Goal: Information Seeking & Learning: Check status

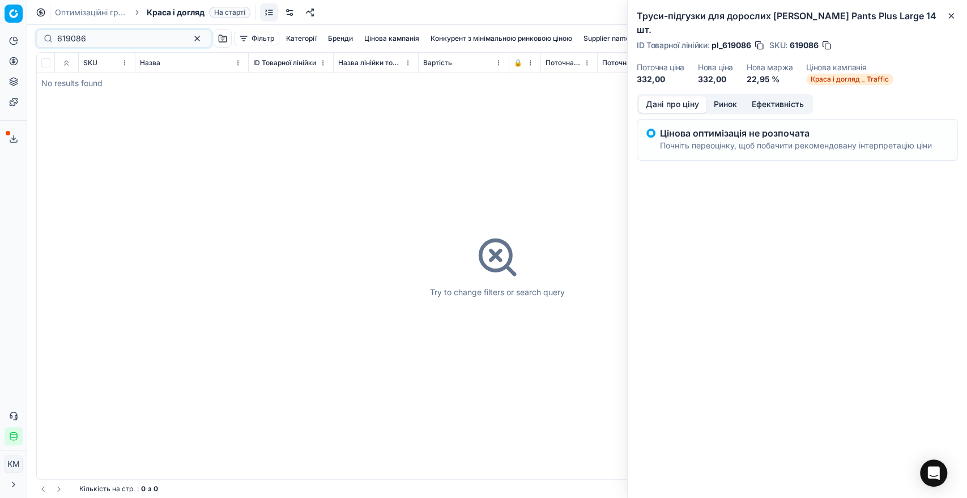
click at [46, 40] on div "619086" at bounding box center [123, 38] width 175 height 18
type input "196097"
click at [53, 41] on div "196097" at bounding box center [123, 38] width 175 height 18
click at [97, 42] on input "196097" at bounding box center [119, 38] width 124 height 11
click at [190, 39] on button "button" at bounding box center [197, 39] width 14 height 14
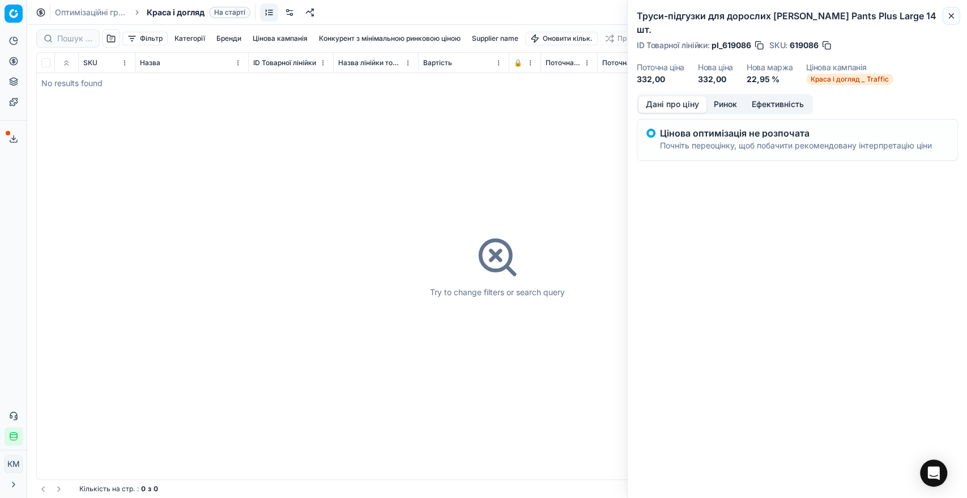
click at [951, 16] on icon "button" at bounding box center [950, 15] width 9 height 9
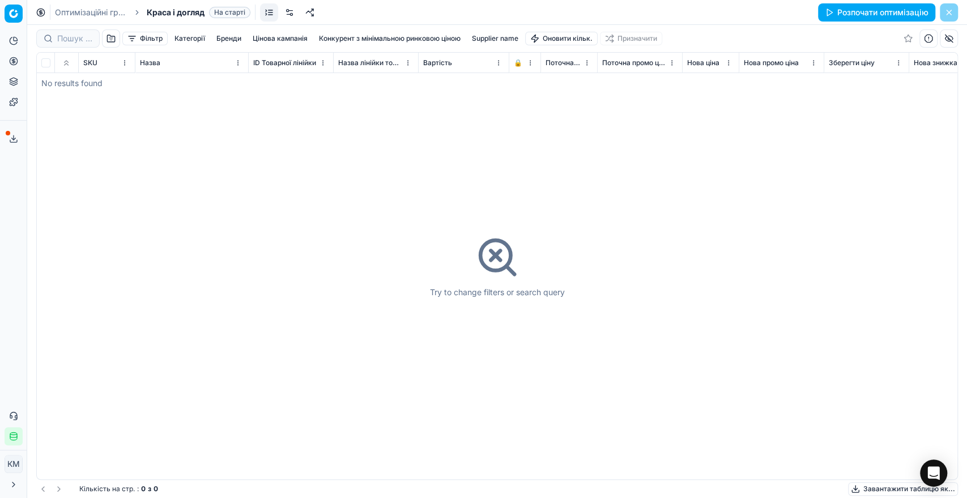
click at [66, 44] on div at bounding box center [67, 38] width 63 height 18
click at [157, 10] on span "Краса і догляд" at bounding box center [176, 12] width 58 height 11
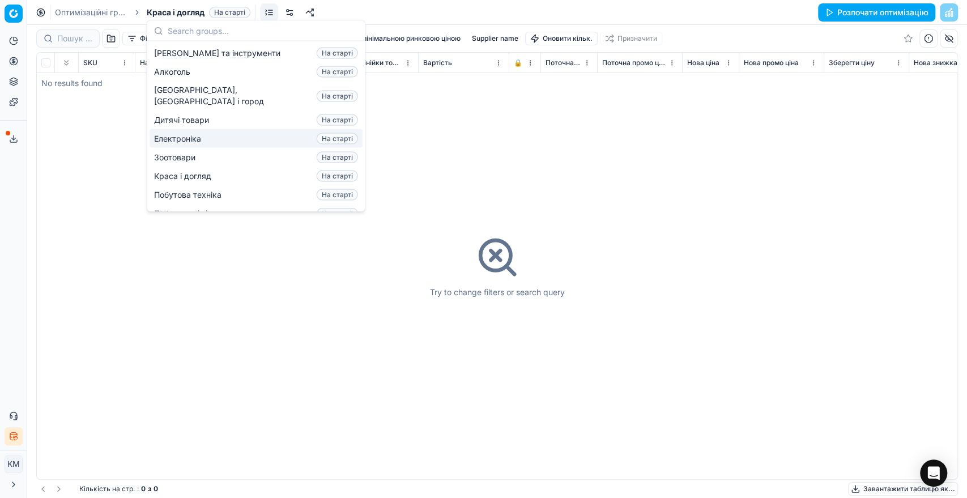
click at [63, 119] on div "Try to change filters or search query" at bounding box center [497, 266] width 920 height 426
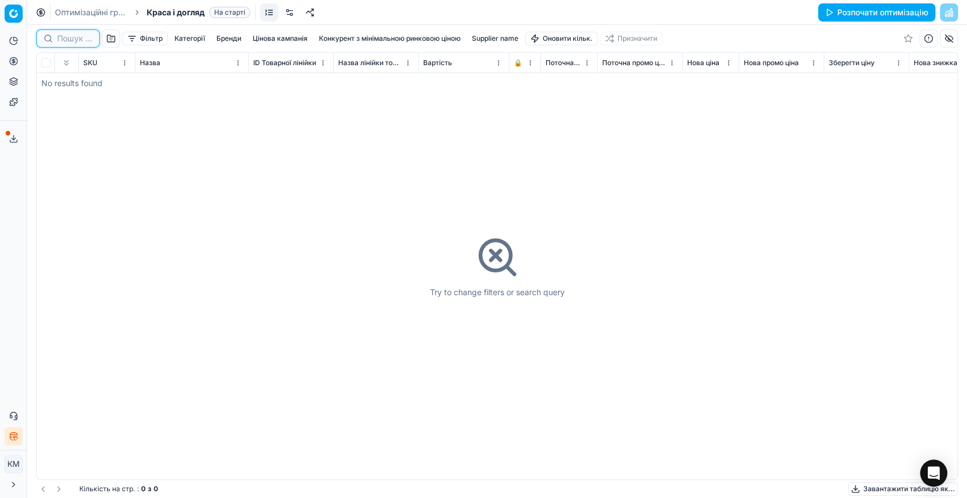
click at [64, 41] on input at bounding box center [74, 38] width 35 height 11
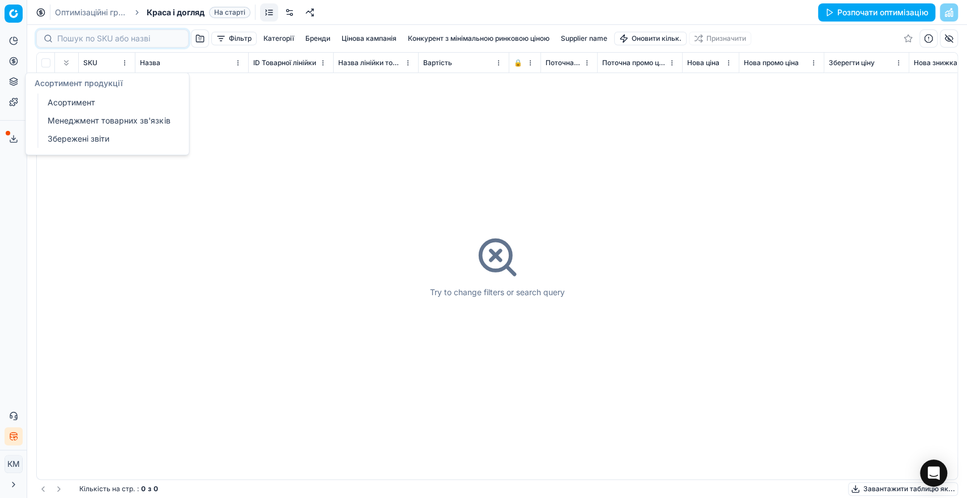
click at [15, 81] on icon at bounding box center [13, 81] width 9 height 9
click at [58, 99] on link "Асортимент" at bounding box center [109, 103] width 132 height 16
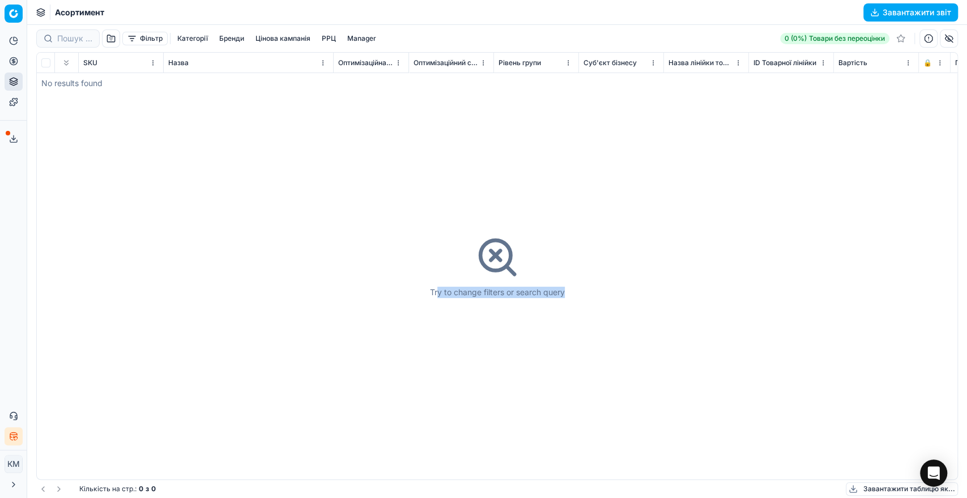
drag, startPoint x: 435, startPoint y: 294, endPoint x: 567, endPoint y: 301, distance: 132.1
click at [567, 301] on div "Try to change filters or search query" at bounding box center [497, 266] width 920 height 426
click at [206, 271] on div "Try to change filters or search query" at bounding box center [497, 266] width 920 height 426
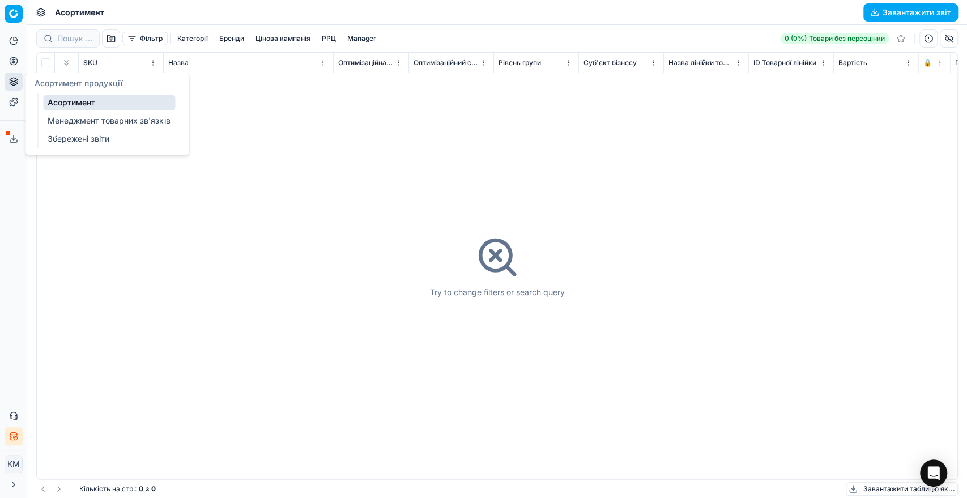
click at [70, 105] on link "Асортимент" at bounding box center [109, 103] width 132 height 16
click at [112, 31] on button "button" at bounding box center [111, 38] width 18 height 18
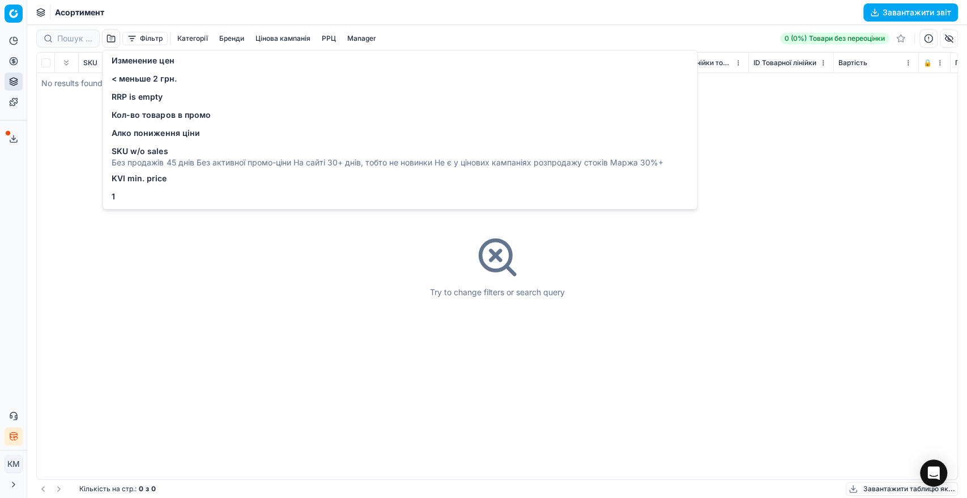
click at [70, 183] on div "Try to change filters or search query" at bounding box center [497, 266] width 920 height 426
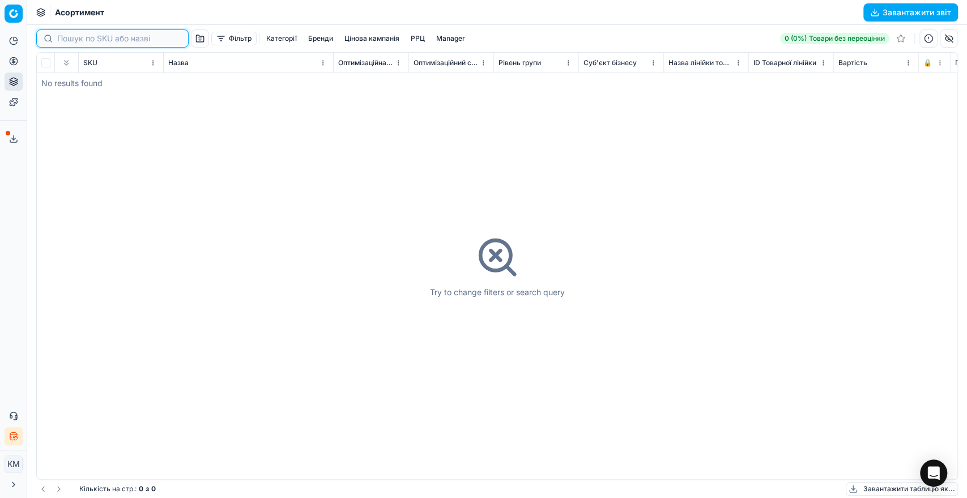
click at [83, 36] on input at bounding box center [119, 38] width 124 height 11
paste input "196097"
type input "196097"
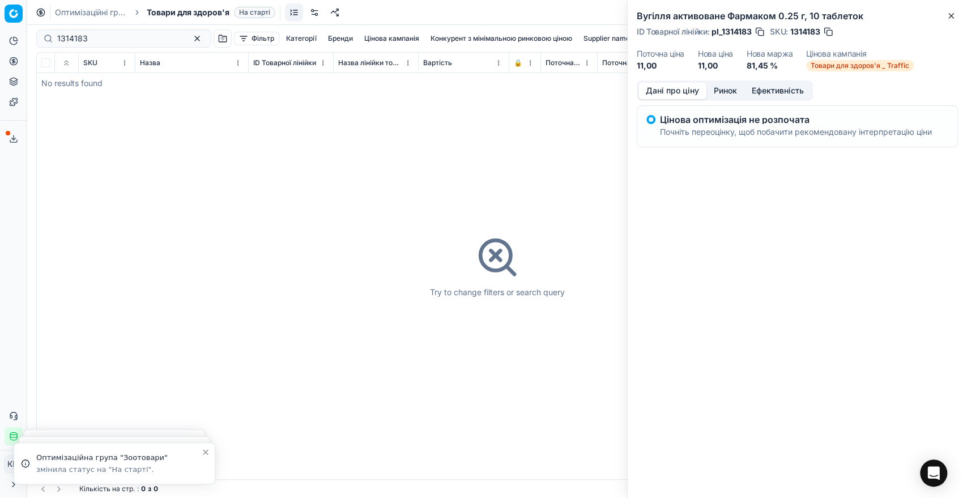
click at [182, 140] on div "Try to change filters or search query" at bounding box center [497, 266] width 920 height 426
click at [702, 55] on dt "Нова ціна" at bounding box center [715, 54] width 35 height 8
click at [721, 152] on div "Цінова оптимізація не розпочата Почніть переоцінку, щоб побачити рекомендовану …" at bounding box center [796, 139] width 321 height 69
click at [743, 126] on div "Цінова оптимізація не розпочата Почніть переоцінку, щоб побачити рекомендовану …" at bounding box center [796, 126] width 272 height 23
click at [950, 12] on icon "button" at bounding box center [950, 15] width 9 height 9
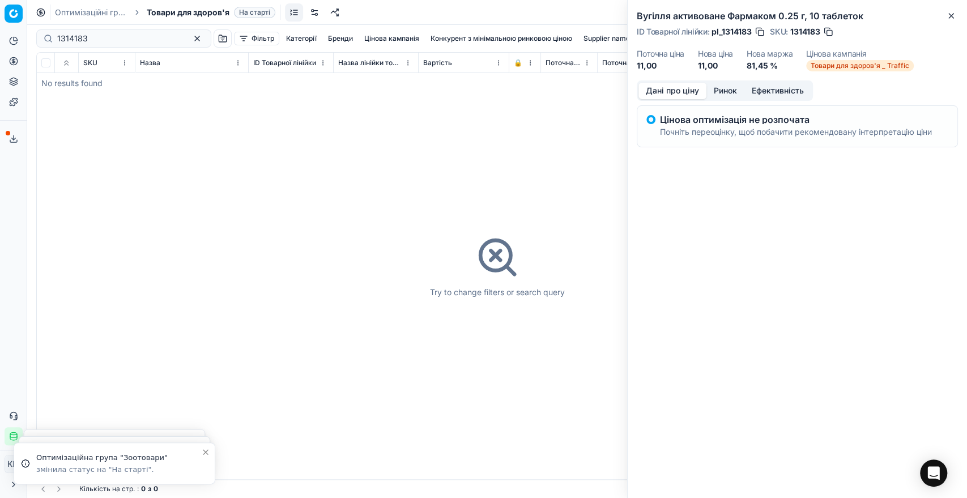
click at [395, 242] on div "Try to change filters or search query" at bounding box center [497, 266] width 920 height 426
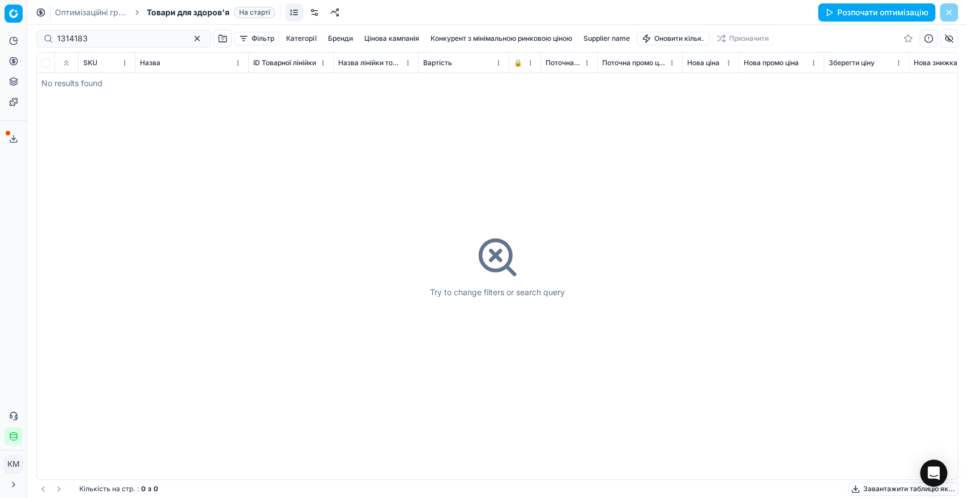
click at [825, 15] on button "Розпочати оптимізацію" at bounding box center [876, 12] width 117 height 18
click at [574, 195] on div "Try to change filters or search query" at bounding box center [497, 266] width 920 height 426
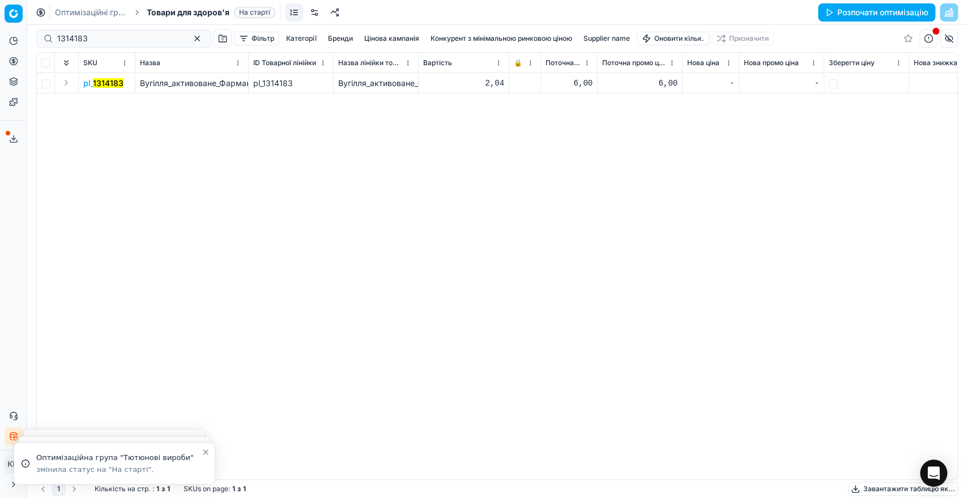
click at [69, 80] on button "Expand" at bounding box center [66, 83] width 14 height 14
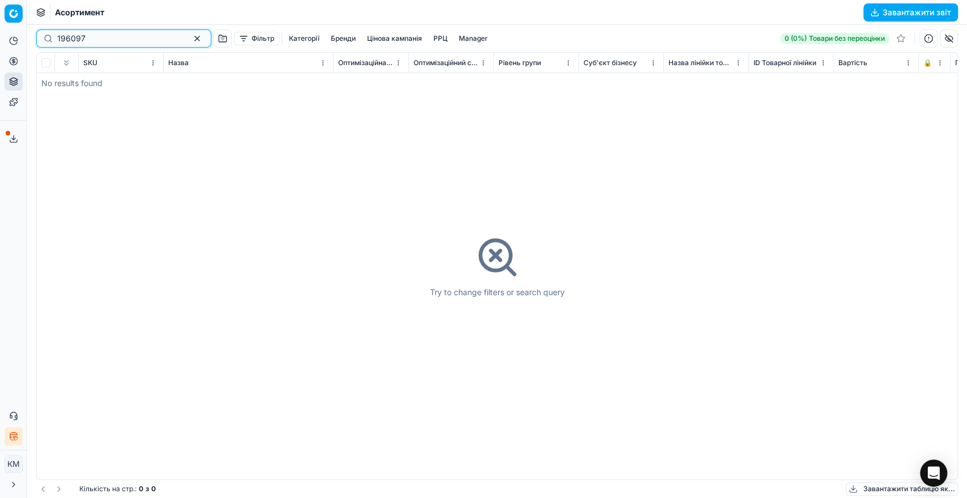
click at [48, 23] on div "Command Palette Search for a command to run... Асортимент Завантажити звіт 1960…" at bounding box center [496, 249] width 939 height 498
paste input "52400"
type input "52400"
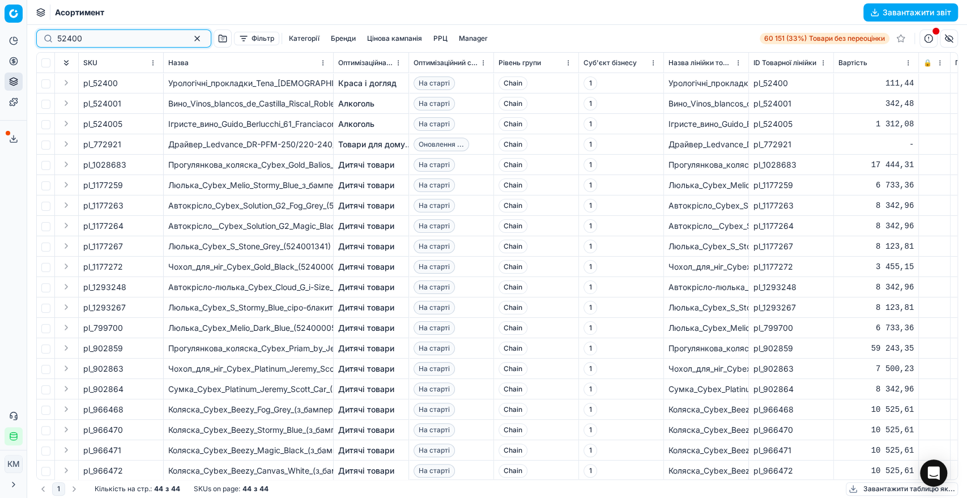
click at [86, 39] on input "52400" at bounding box center [119, 38] width 124 height 11
click at [56, 37] on div "52400" at bounding box center [123, 38] width 175 height 18
drag, startPoint x: 77, startPoint y: 36, endPoint x: 47, endPoint y: 35, distance: 30.0
click at [47, 35] on div "52400" at bounding box center [123, 38] width 175 height 18
paste input "-15%"
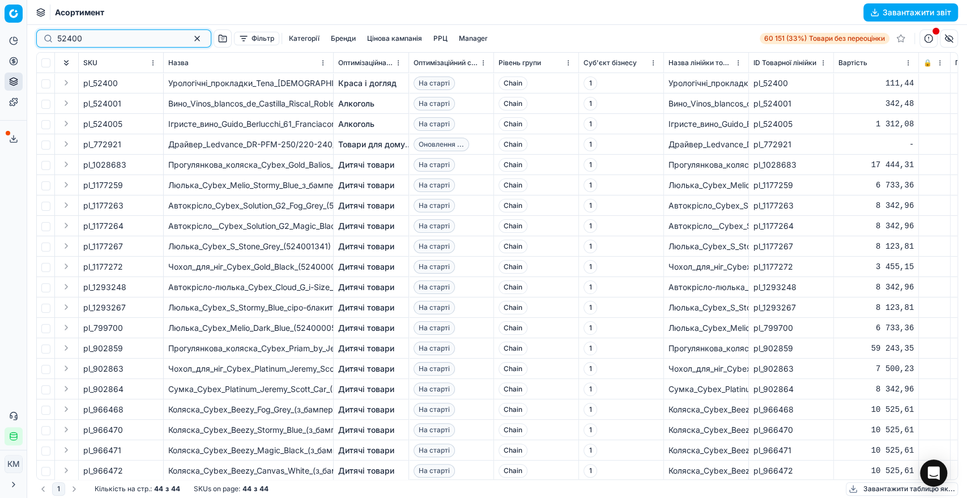
type input "-15%"
drag, startPoint x: 98, startPoint y: 39, endPoint x: 37, endPoint y: 36, distance: 60.7
click at [37, 36] on div "-15%" at bounding box center [123, 38] width 175 height 18
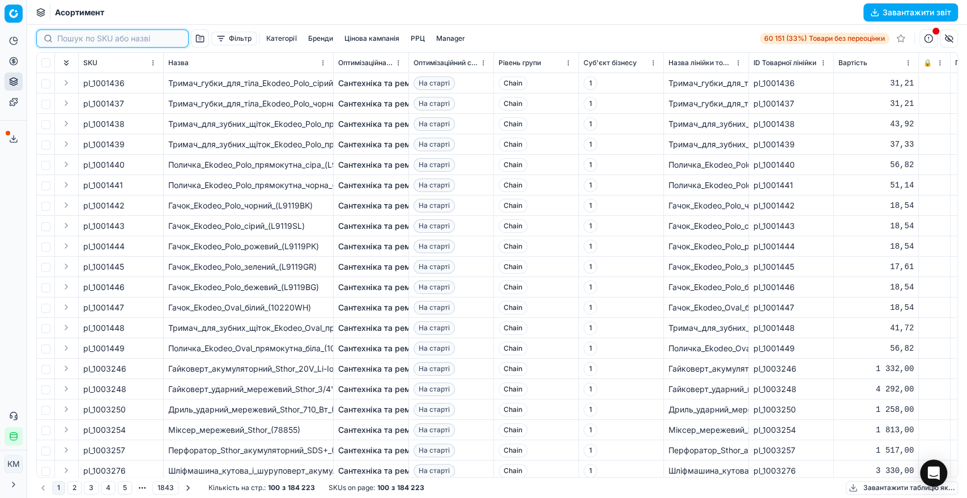
click at [84, 40] on input at bounding box center [119, 38] width 124 height 11
paste input "196097"
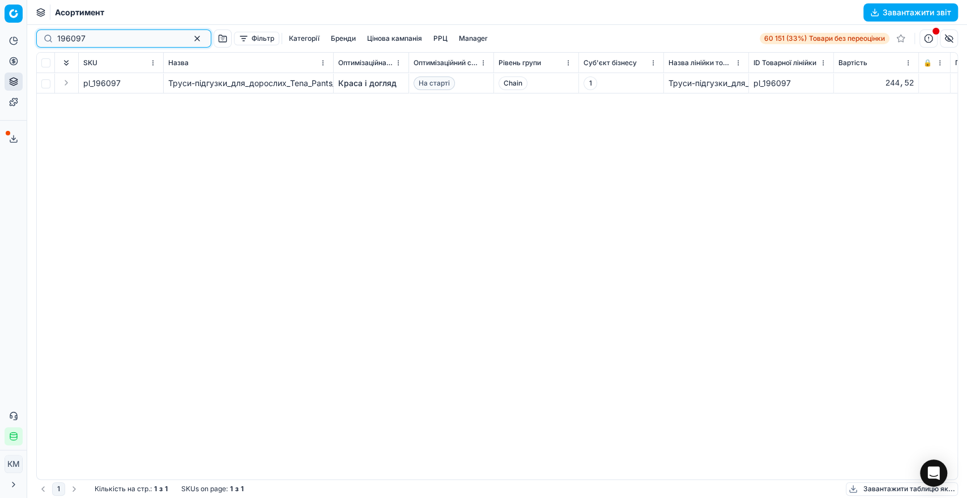
type input "196097"
click at [70, 80] on button "Expand" at bounding box center [66, 83] width 14 height 14
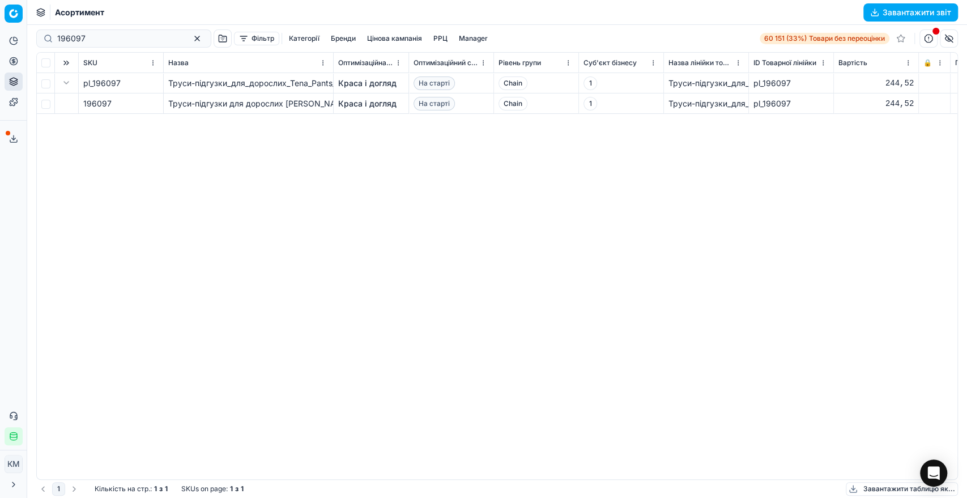
click at [357, 100] on link "Краса і догляд" at bounding box center [367, 103] width 58 height 11
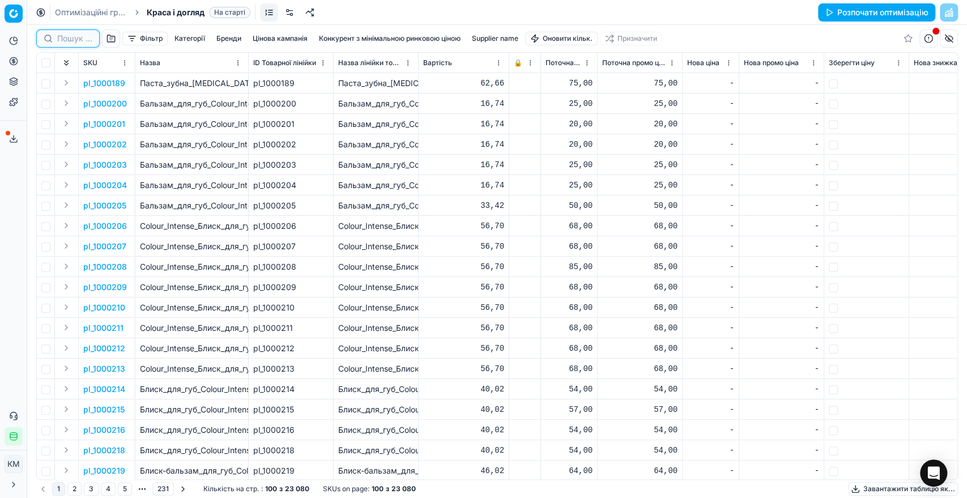
click at [86, 40] on input at bounding box center [74, 38] width 35 height 11
paste input "196097"
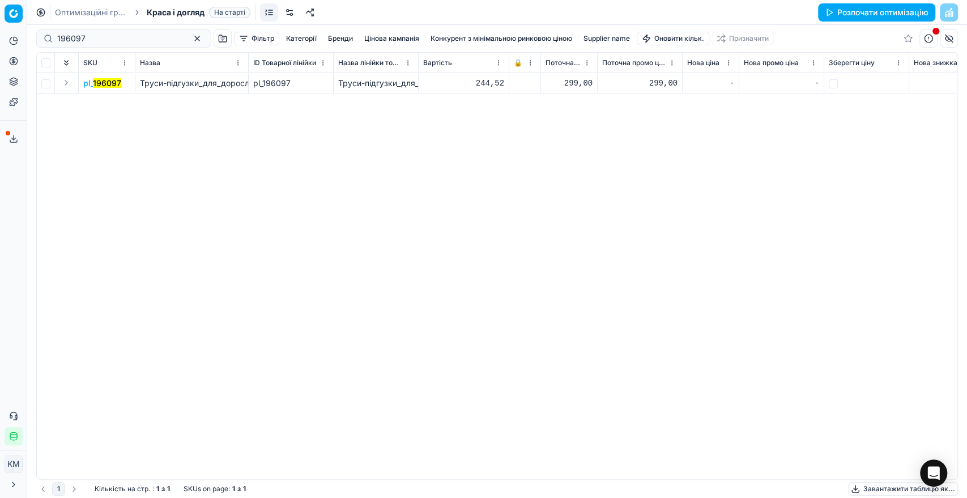
click at [65, 76] on button "Expand" at bounding box center [66, 83] width 14 height 14
click at [86, 102] on mark "196097" at bounding box center [97, 104] width 28 height 10
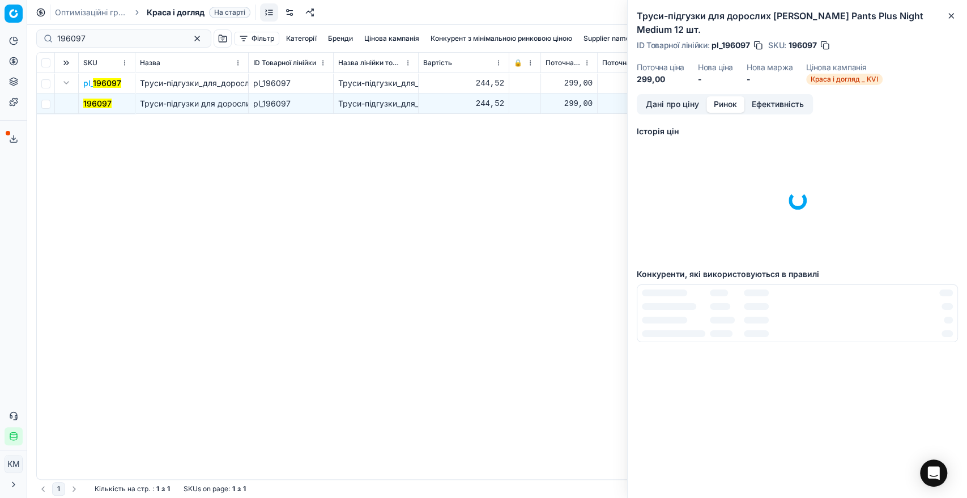
click at [729, 96] on button "Ринок" at bounding box center [725, 104] width 38 height 16
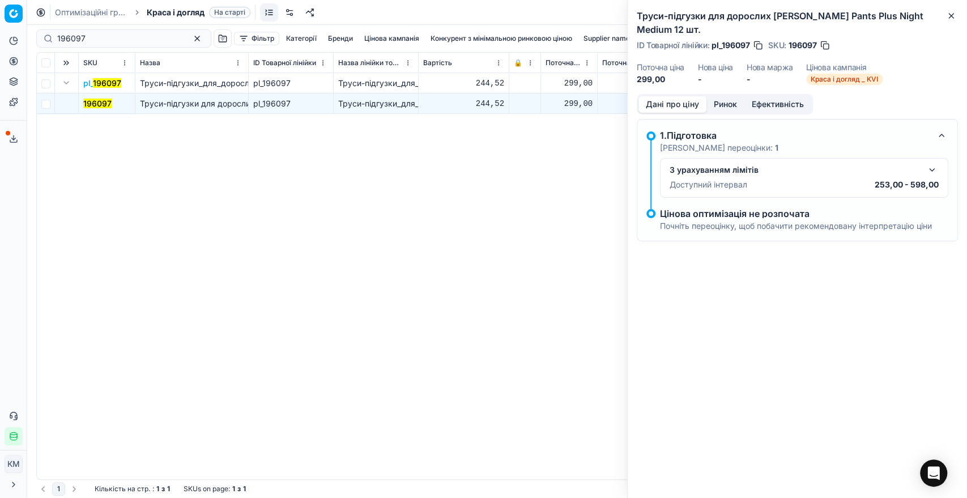
click at [680, 96] on button "Дані про ціну" at bounding box center [672, 104] width 68 height 16
click at [781, 98] on button "Ефективність" at bounding box center [777, 104] width 67 height 16
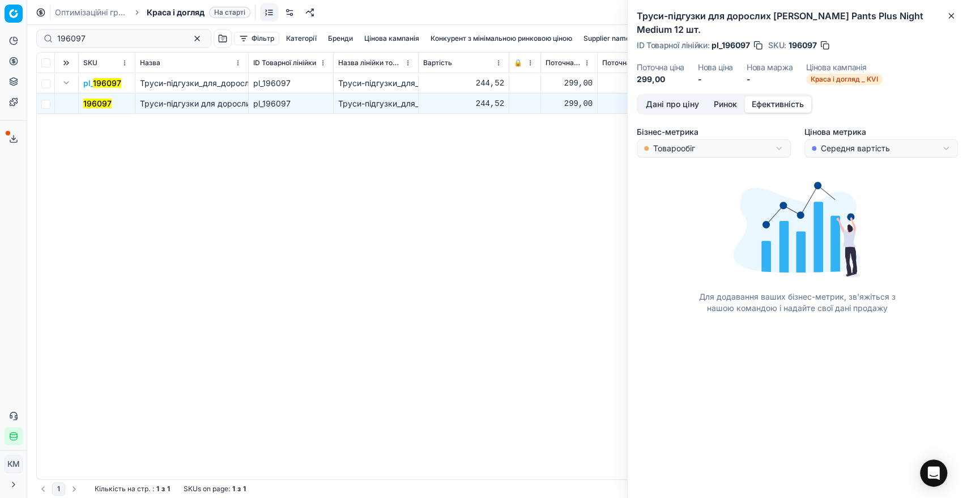
click at [738, 97] on button "Ринок" at bounding box center [725, 104] width 38 height 16
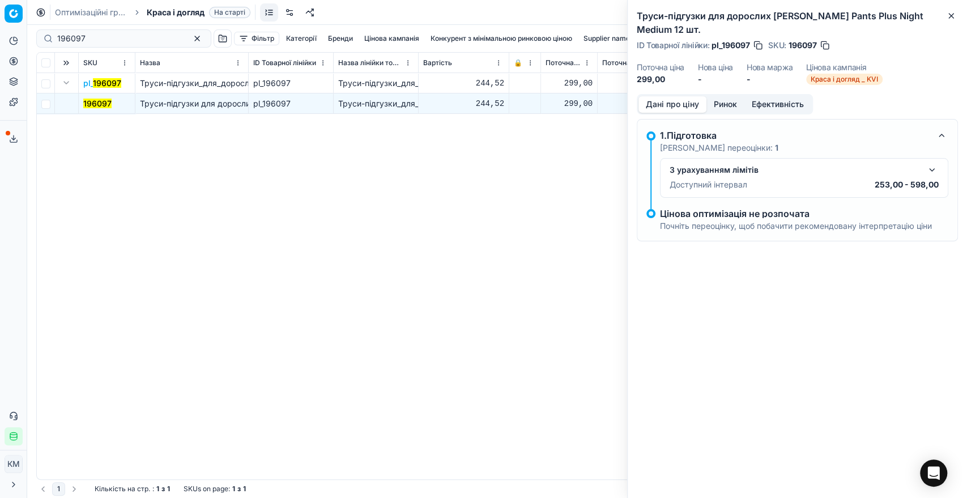
click at [649, 96] on button "Дані про ціну" at bounding box center [672, 104] width 68 height 16
click at [37, 36] on div "196097" at bounding box center [123, 38] width 175 height 18
drag, startPoint x: 94, startPoint y: 37, endPoint x: 54, endPoint y: 32, distance: 40.6
click at [54, 32] on div "196097" at bounding box center [123, 38] width 175 height 18
paste input "52400"
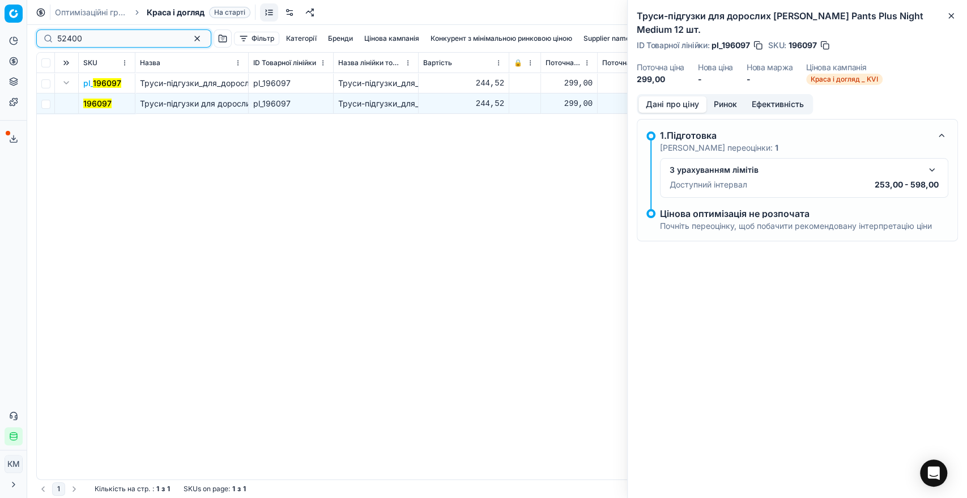
type input "52400"
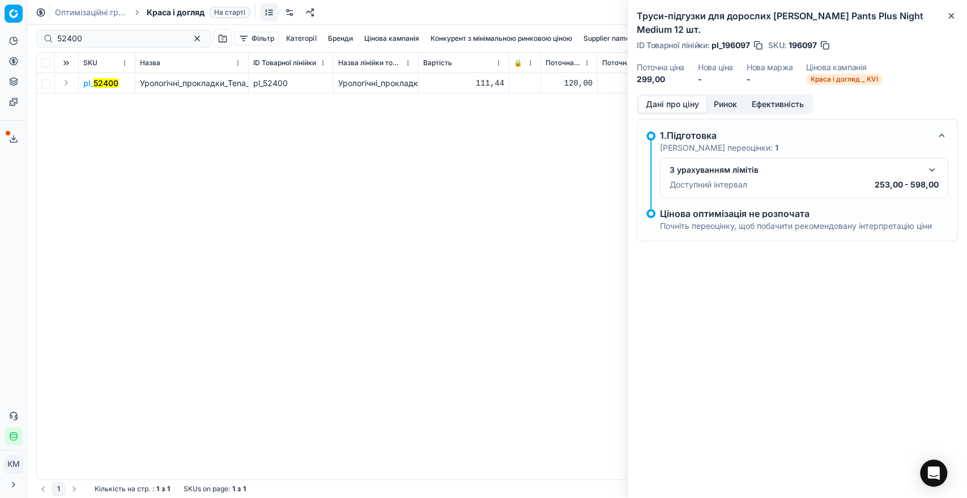
click at [66, 84] on button "Expand" at bounding box center [66, 83] width 14 height 14
click at [91, 93] on td "52400" at bounding box center [107, 103] width 57 height 20
click at [91, 101] on mark "52400" at bounding box center [95, 104] width 25 height 10
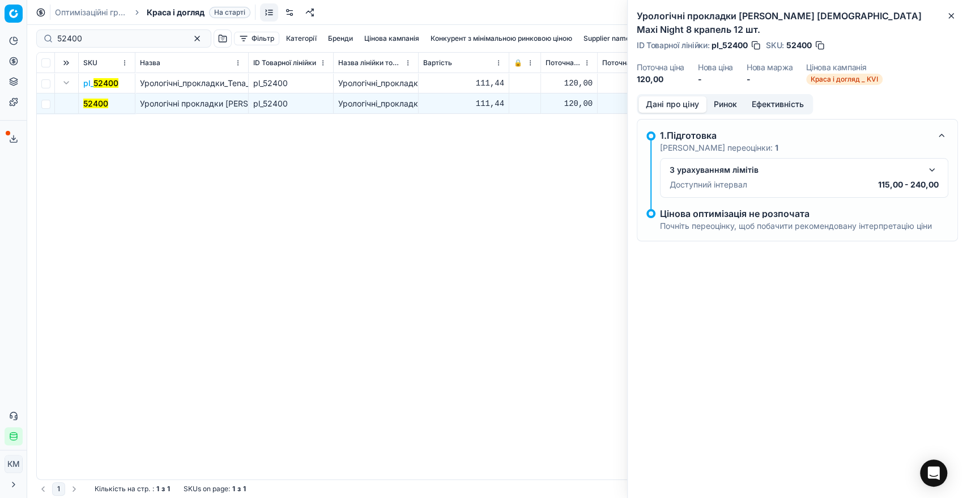
click at [730, 96] on button "Ринок" at bounding box center [725, 104] width 38 height 16
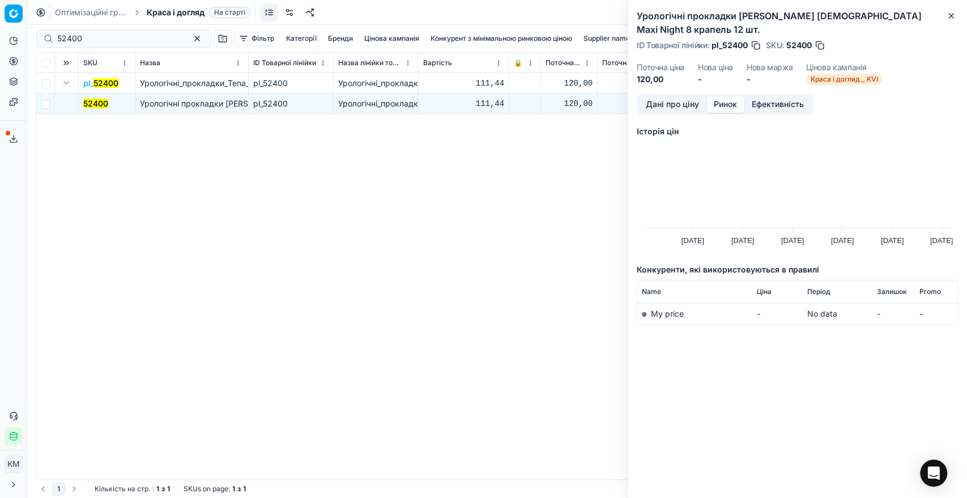
click at [686, 96] on button "Дані про ціну" at bounding box center [672, 104] width 68 height 16
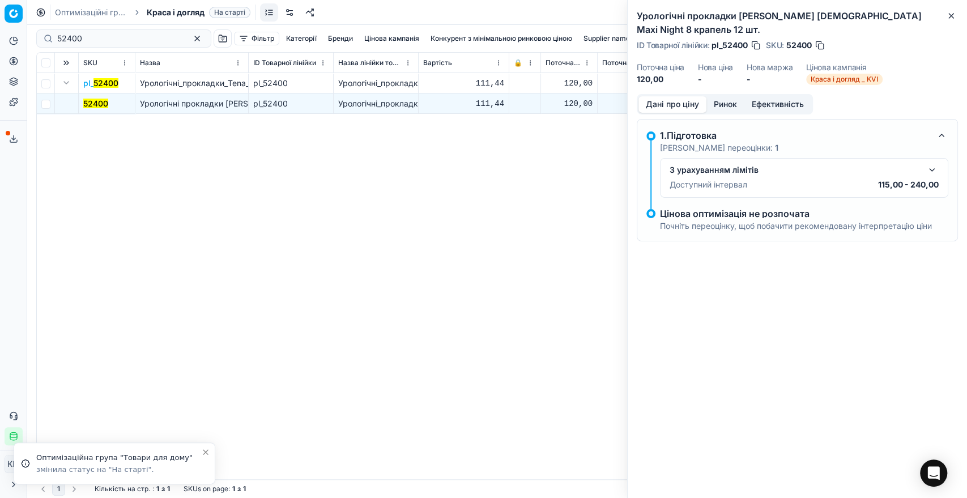
click at [102, 102] on mark "52400" at bounding box center [95, 104] width 25 height 10
